Goal: Communication & Community: Answer question/provide support

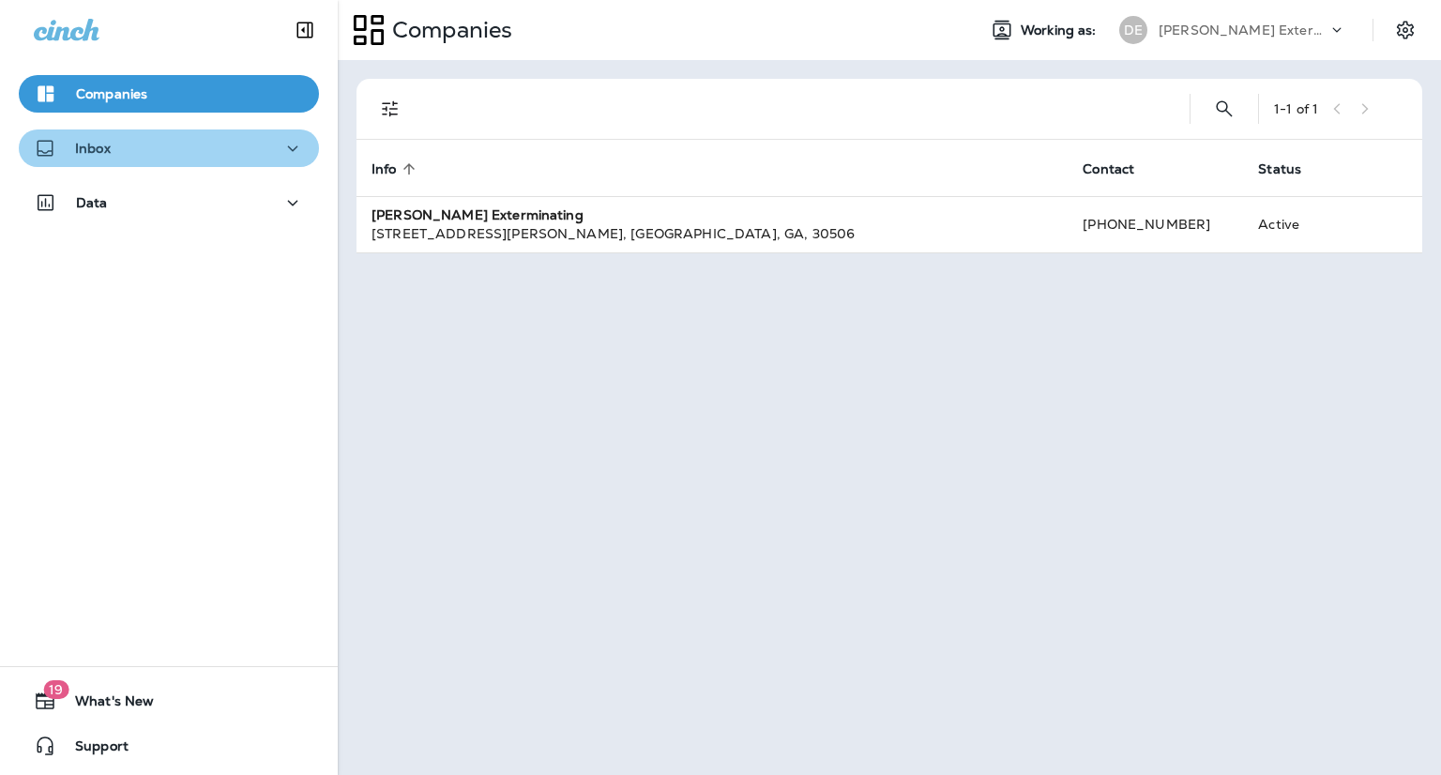
click at [284, 150] on icon "button" at bounding box center [293, 148] width 23 height 23
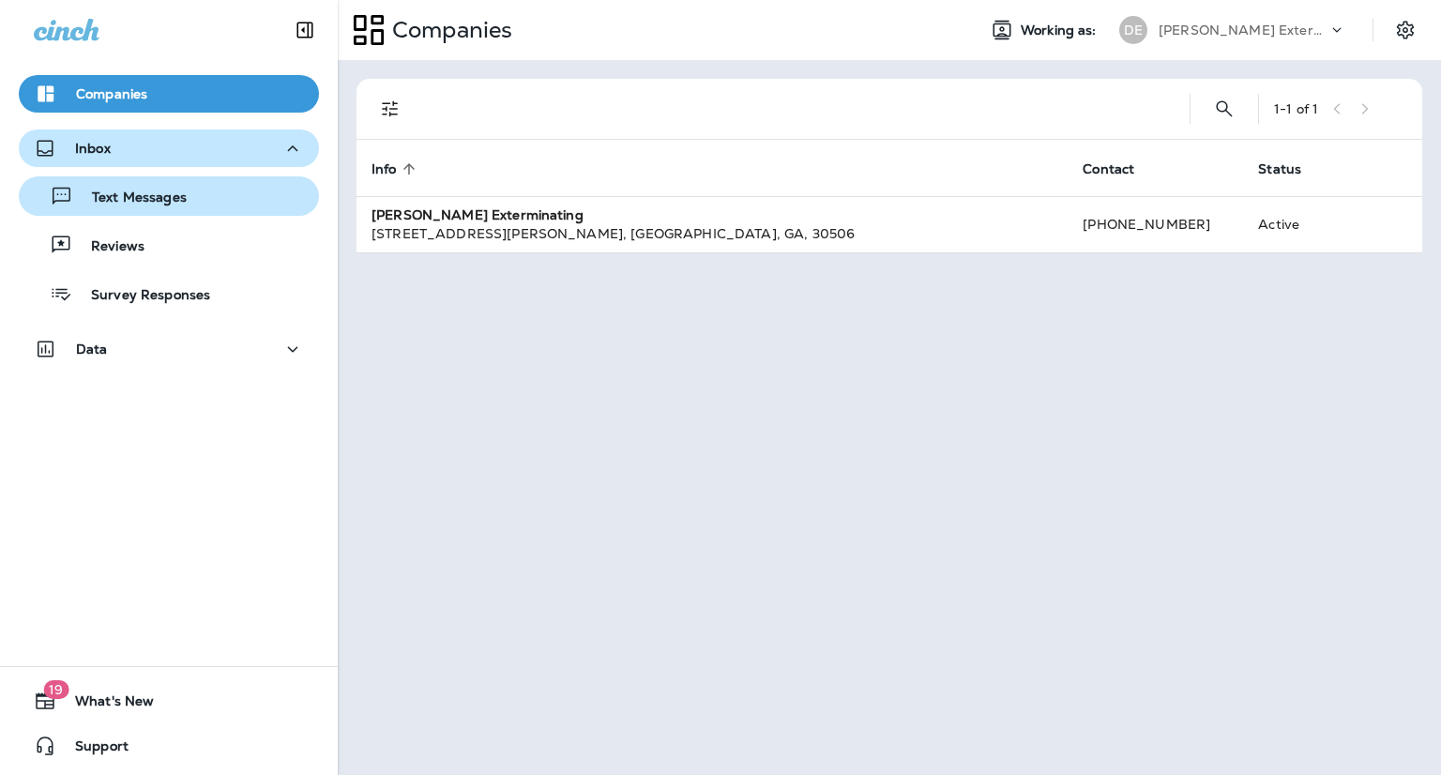
click at [267, 199] on div "Text Messages" at bounding box center [168, 196] width 285 height 28
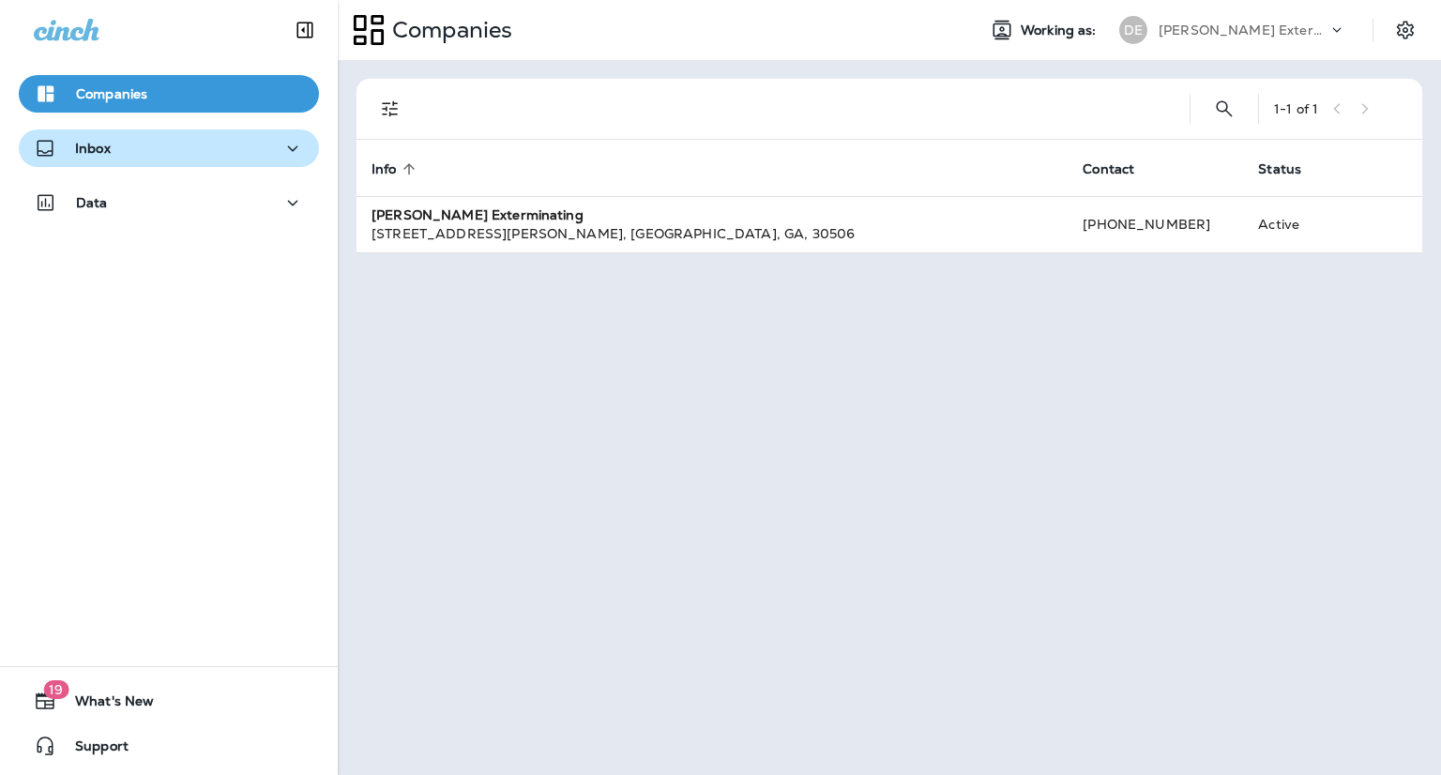
click at [282, 145] on icon "button" at bounding box center [293, 148] width 23 height 23
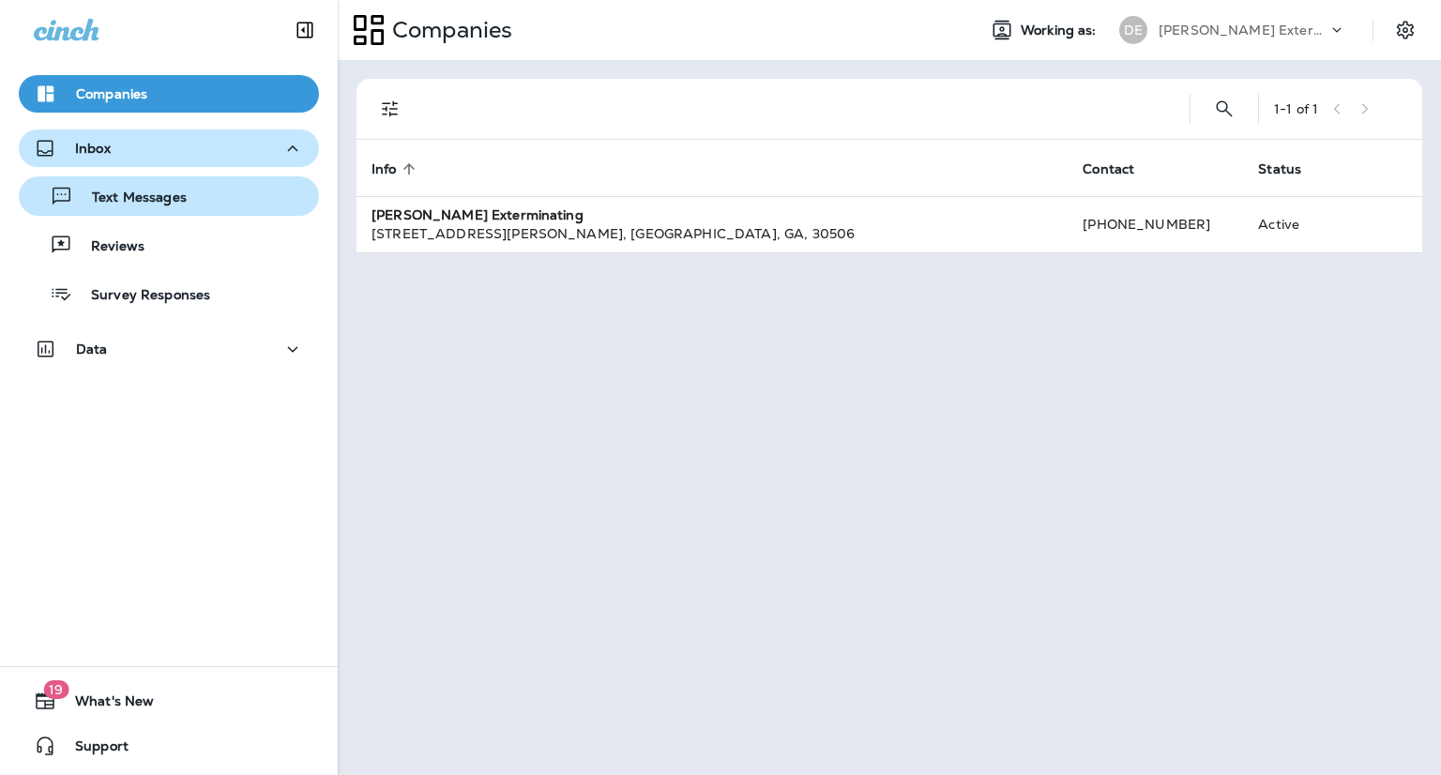
click at [191, 193] on div "Text Messages" at bounding box center [168, 196] width 285 height 28
